Goal: Task Accomplishment & Management: Use online tool/utility

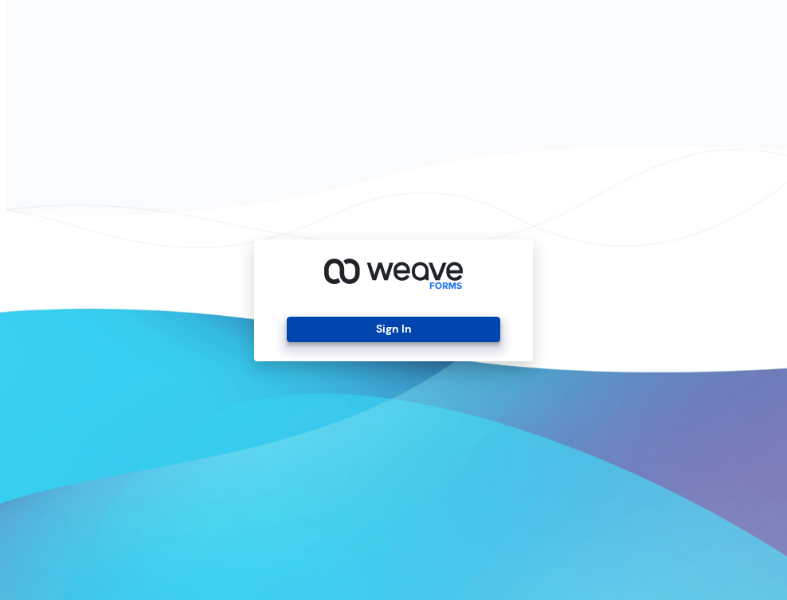
click at [473, 329] on button "Sign In" at bounding box center [393, 329] width 213 height 25
